Goal: Find specific page/section: Find specific page/section

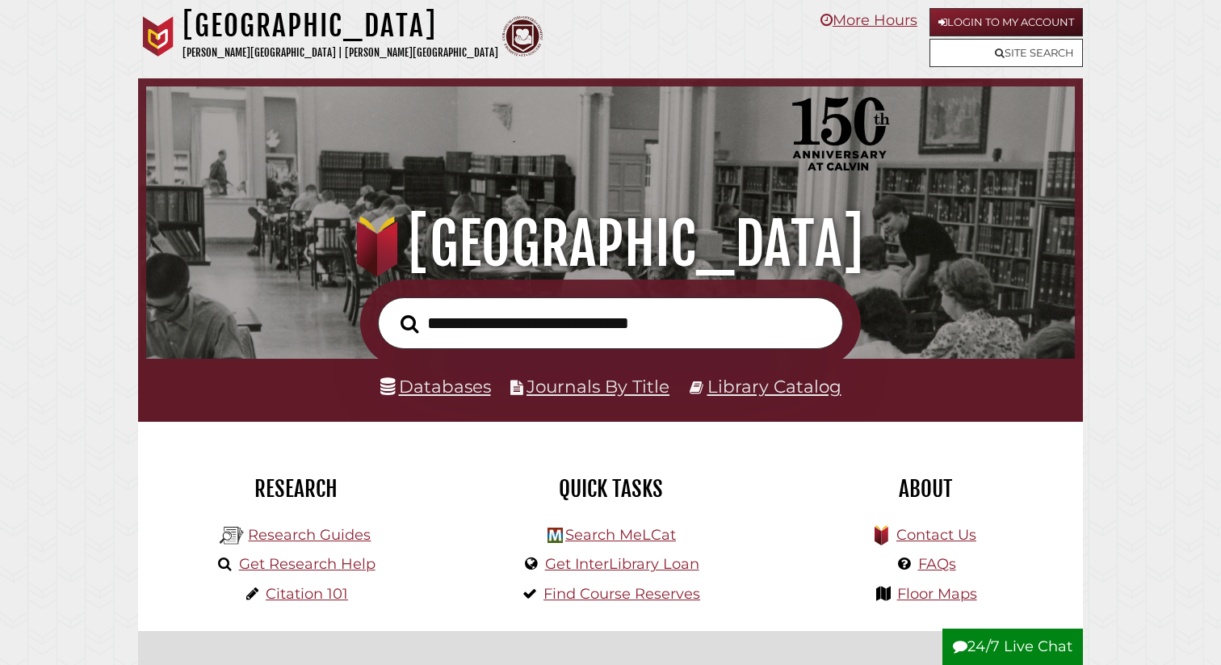
scroll to position [307, 921]
click at [761, 394] on link "Library Catalog" at bounding box center [775, 386] width 134 height 21
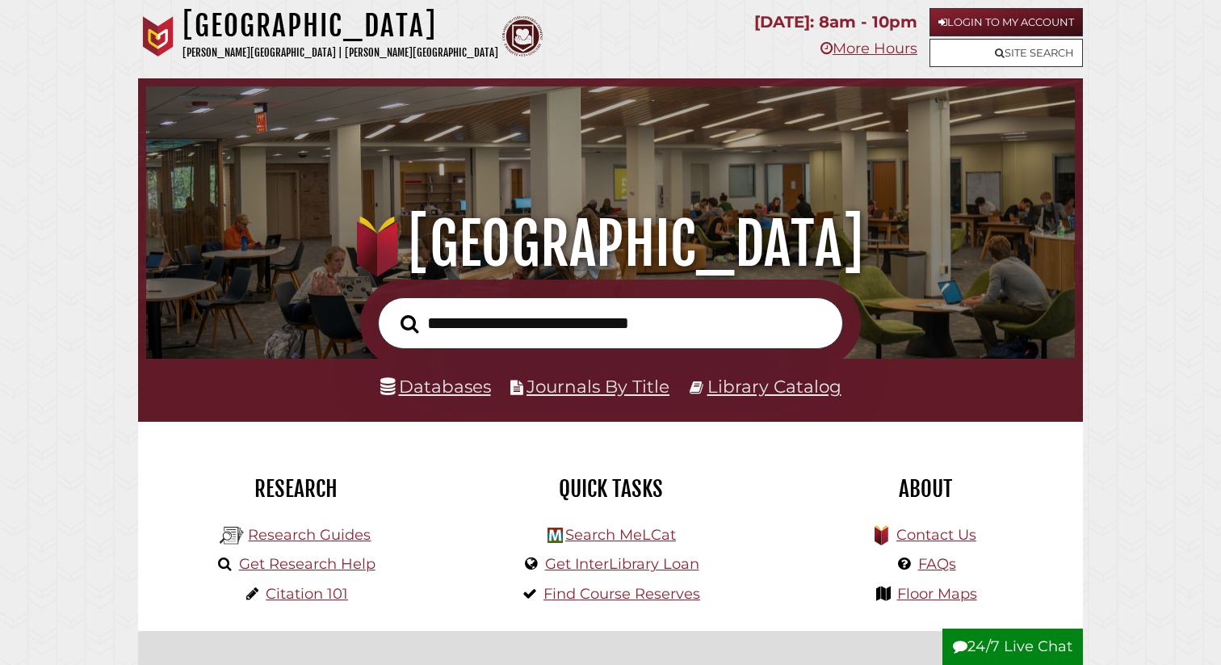
scroll to position [307, 921]
click at [465, 393] on link "Databases" at bounding box center [435, 386] width 111 height 21
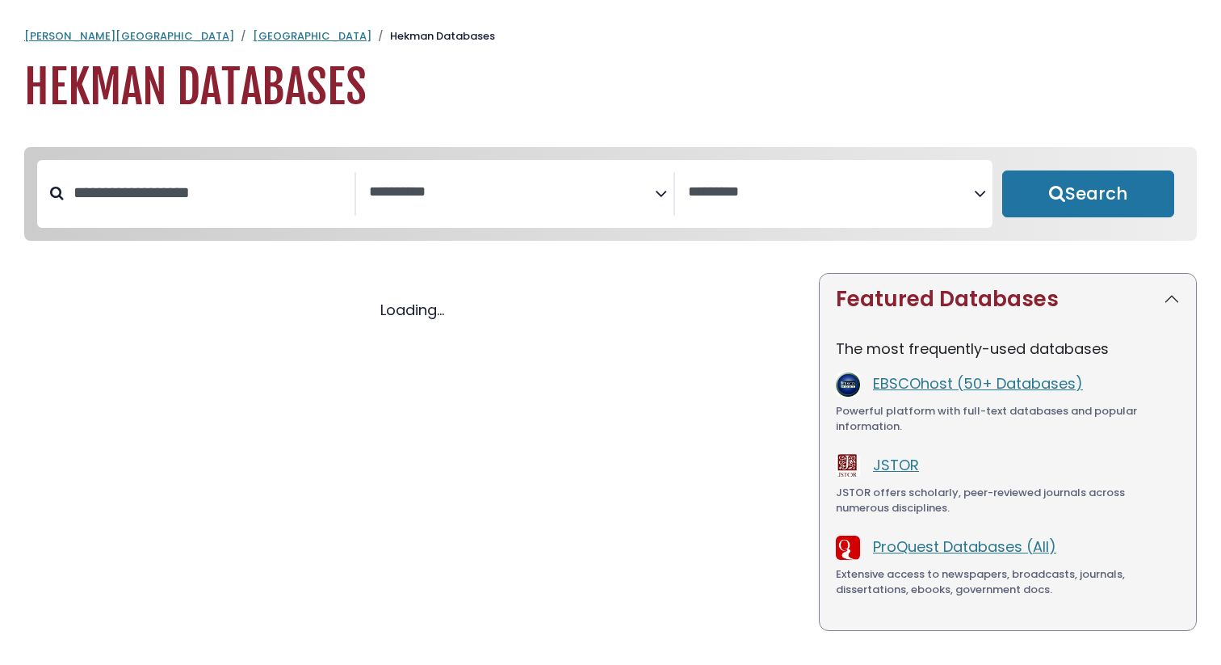
select select "Database Subject Filter"
select select "Database Vendors Filter"
select select "Database Subject Filter"
select select "Database Vendors Filter"
